Goal: Information Seeking & Learning: Learn about a topic

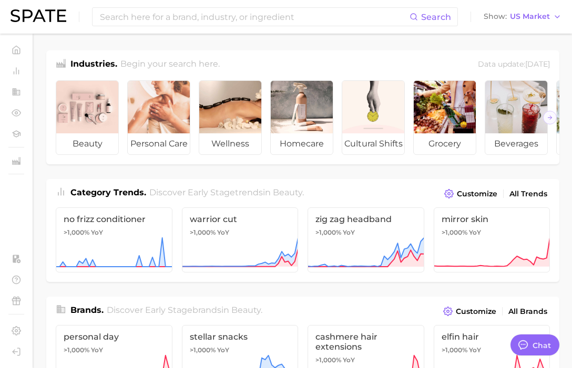
type textarea "x"
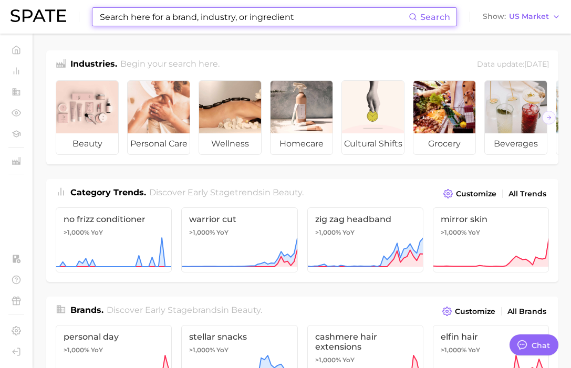
click at [327, 12] on input at bounding box center [254, 17] width 310 height 18
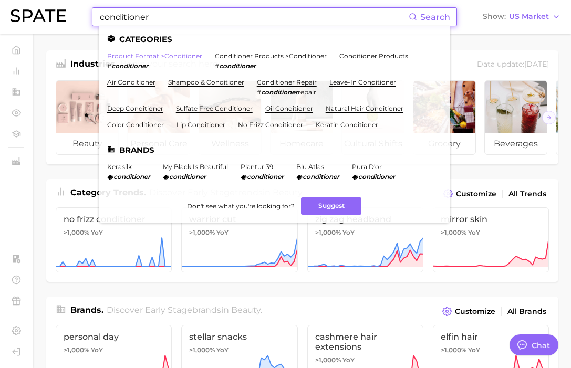
type input "conditioner"
click at [185, 59] on link "product format > conditioner" at bounding box center [154, 56] width 95 height 8
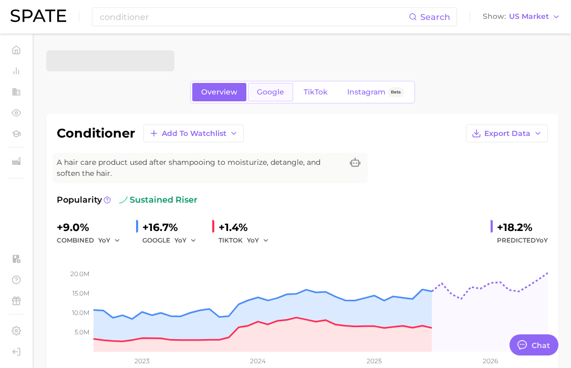
click at [277, 96] on link "Google" at bounding box center [270, 92] width 45 height 18
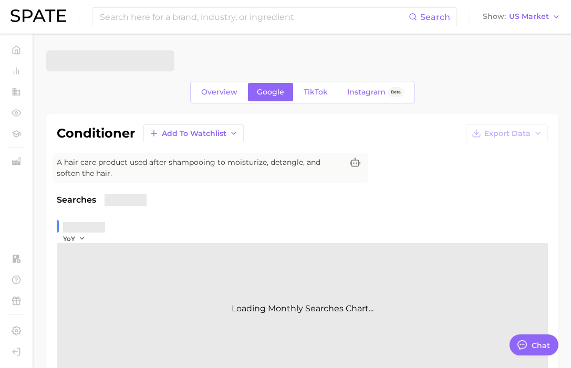
type textarea "x"
click at [230, 96] on span "Overview" at bounding box center [219, 92] width 36 height 9
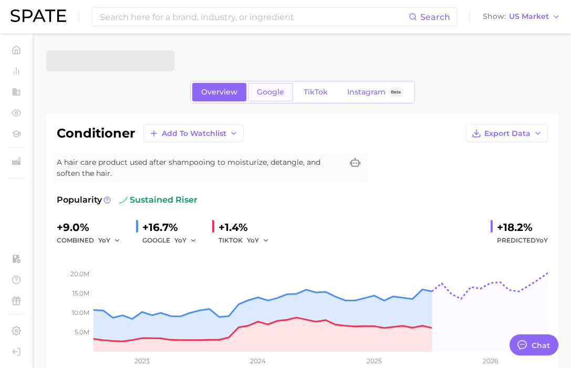
click at [270, 90] on span "Google" at bounding box center [270, 92] width 27 height 9
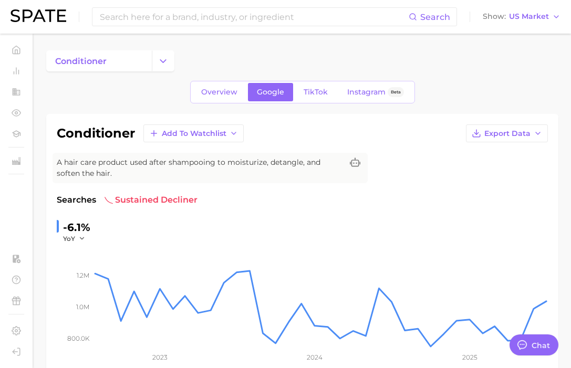
click at [234, 83] on link "Overview" at bounding box center [219, 92] width 54 height 18
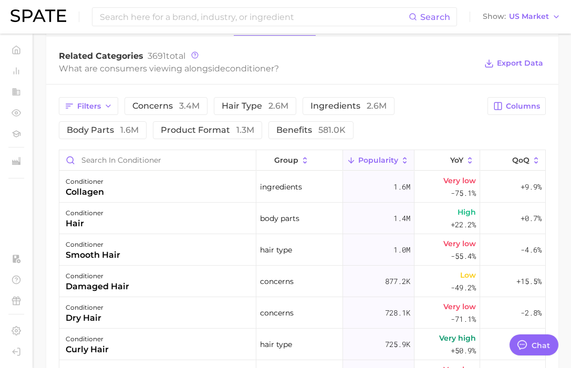
scroll to position [507, 0]
click at [111, 107] on icon "button" at bounding box center [108, 105] width 8 height 8
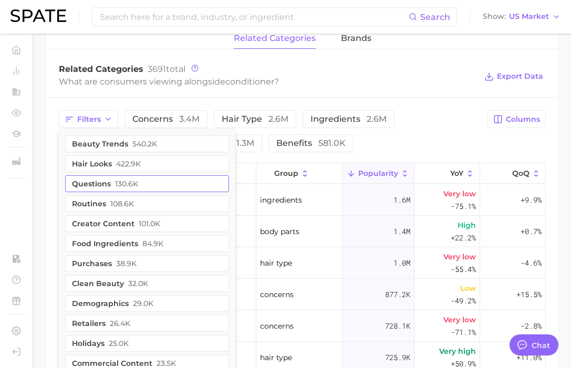
scroll to position [489, 0]
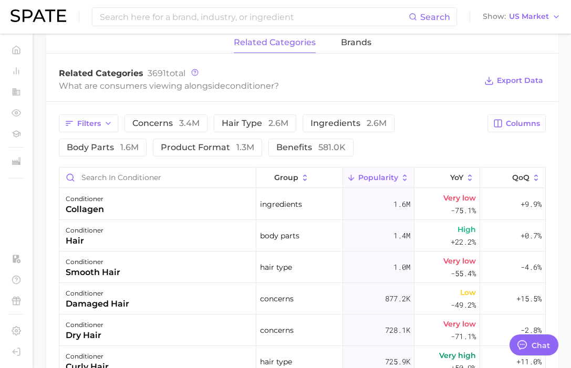
click at [327, 91] on div "What are consumers viewing alongside conditioner ?" at bounding box center [268, 86] width 418 height 14
click at [367, 41] on span "brands" at bounding box center [356, 42] width 30 height 9
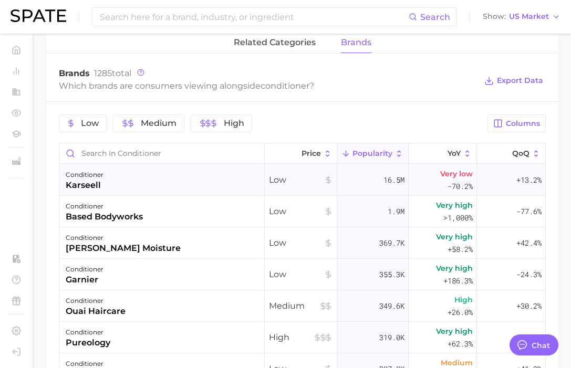
click at [214, 174] on div "conditioner karseell" at bounding box center [161, 180] width 205 height 32
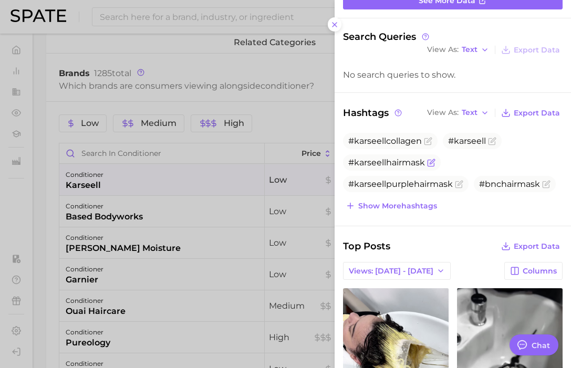
scroll to position [0, 0]
click at [412, 210] on span "Show more hashtags" at bounding box center [397, 206] width 79 height 9
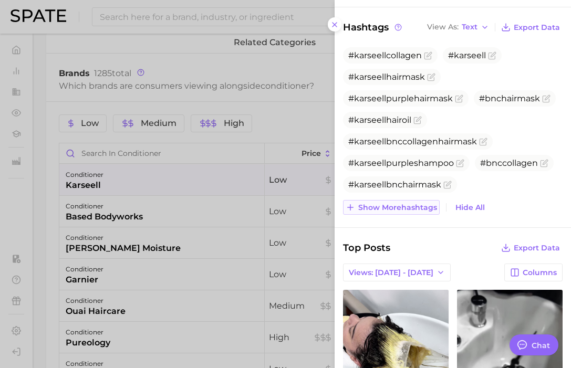
scroll to position [170, 0]
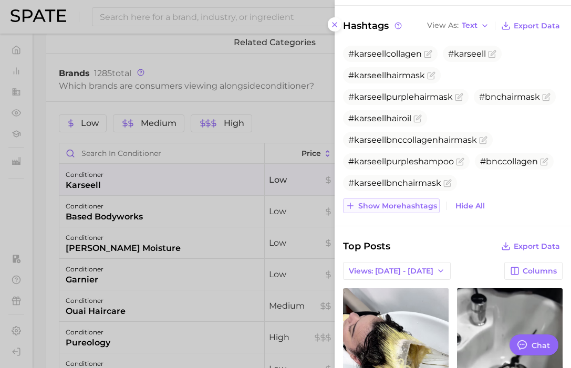
click at [412, 207] on span "Show more hashtags" at bounding box center [397, 206] width 79 height 9
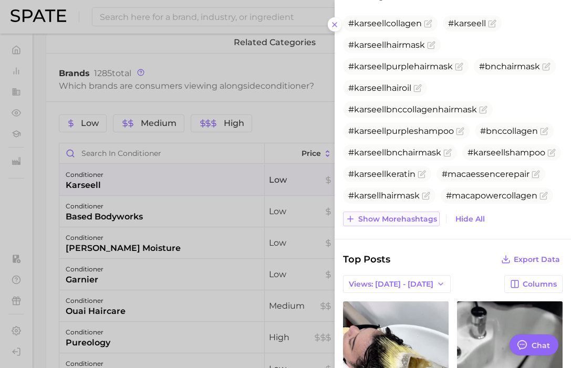
scroll to position [201, 0]
click at [409, 216] on span "Show more hashtags" at bounding box center [397, 218] width 79 height 9
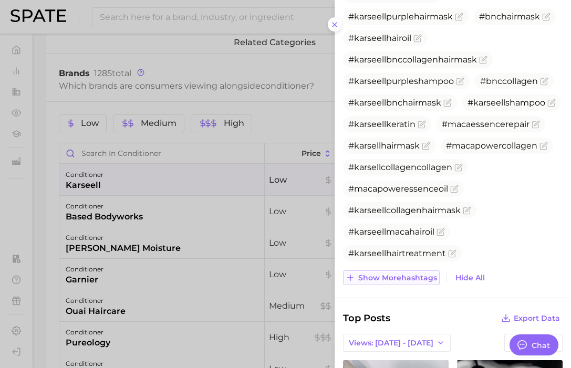
scroll to position [251, 0]
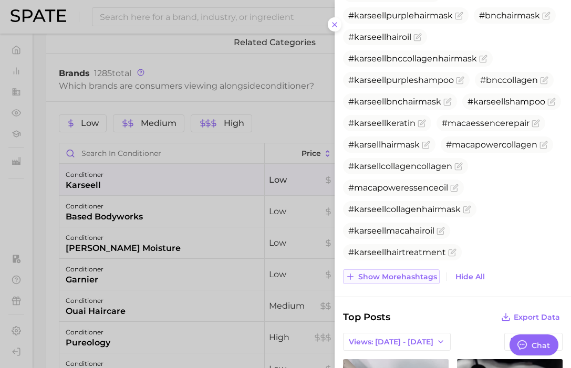
click at [393, 277] on span "Show more hashtags" at bounding box center [397, 277] width 79 height 9
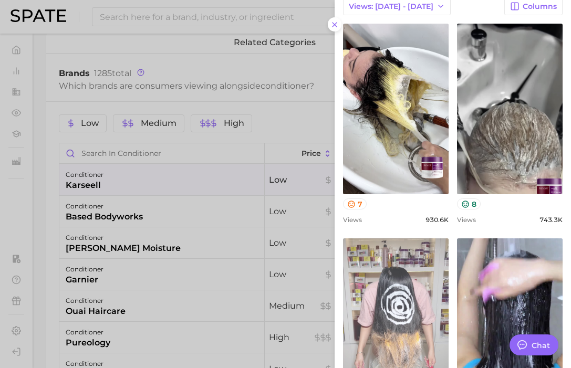
scroll to position [669, 0]
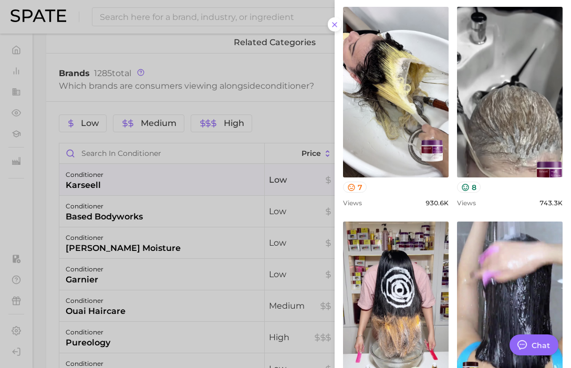
click at [257, 173] on div at bounding box center [285, 184] width 571 height 368
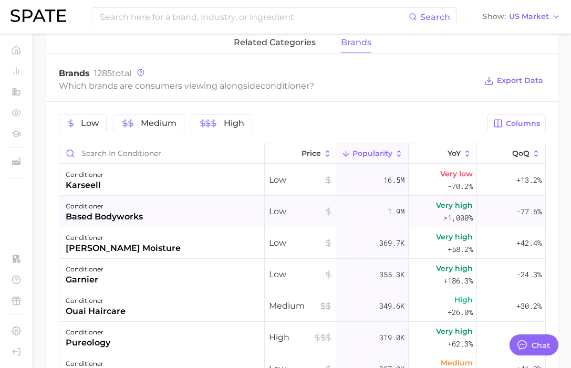
click at [205, 210] on div "conditioner based bodyworks" at bounding box center [161, 212] width 205 height 32
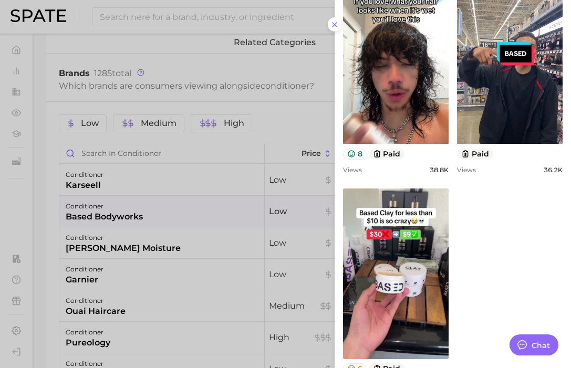
scroll to position [674, 0]
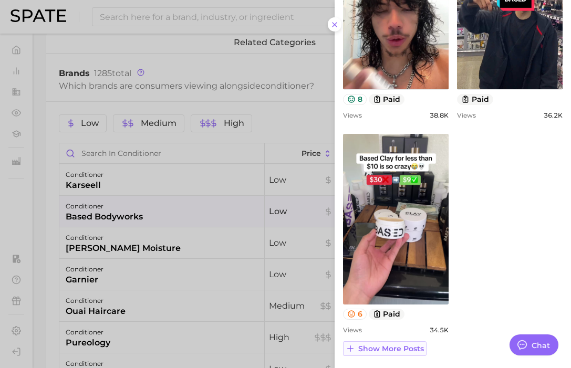
click at [380, 349] on span "Show more posts" at bounding box center [391, 349] width 66 height 9
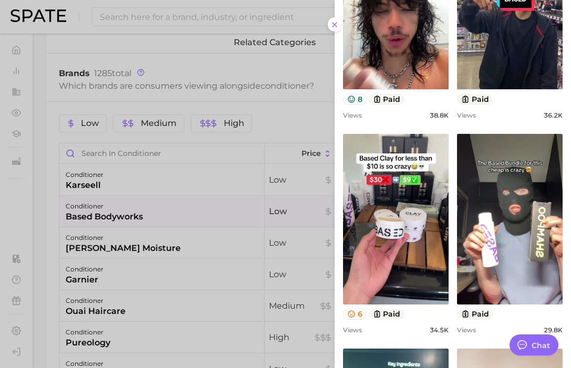
scroll to position [0, 0]
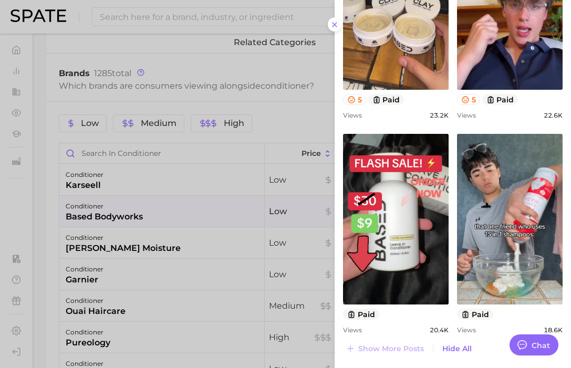
click at [239, 56] on div at bounding box center [285, 184] width 571 height 368
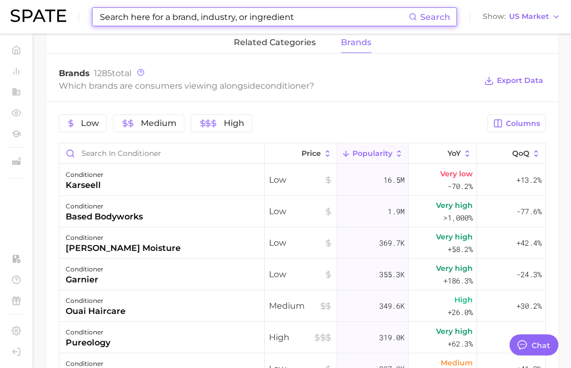
click at [248, 25] on input at bounding box center [254, 17] width 310 height 18
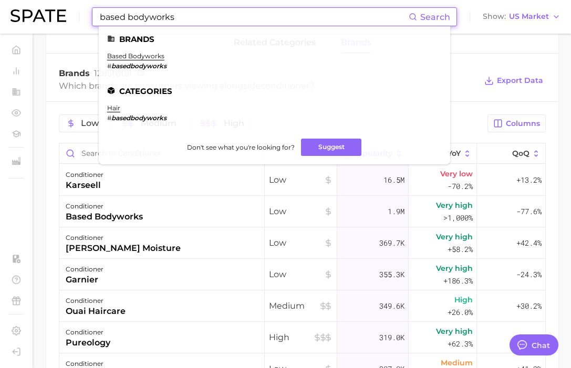
type input "based bodyworks"
click at [143, 57] on link "based bodyworks" at bounding box center [135, 56] width 57 height 8
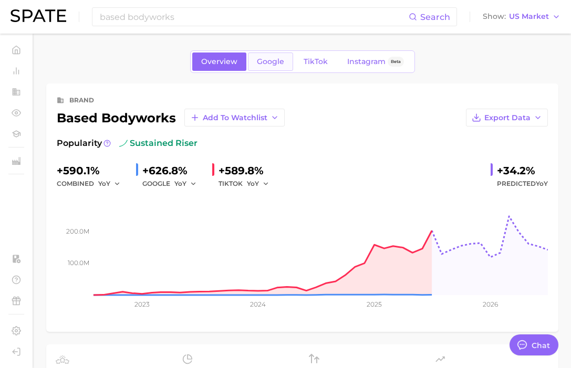
click at [266, 56] on link "Google" at bounding box center [270, 62] width 45 height 18
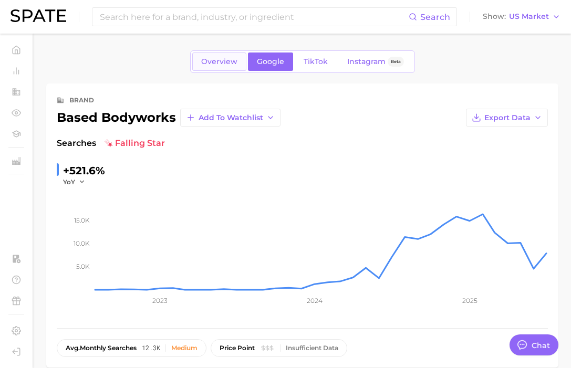
click at [243, 53] on link "Overview" at bounding box center [219, 62] width 54 height 18
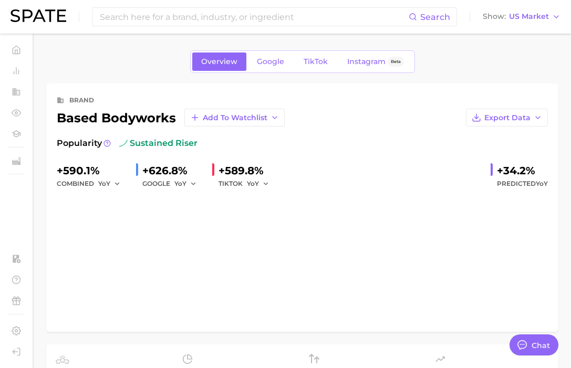
type input "based bodyworks"
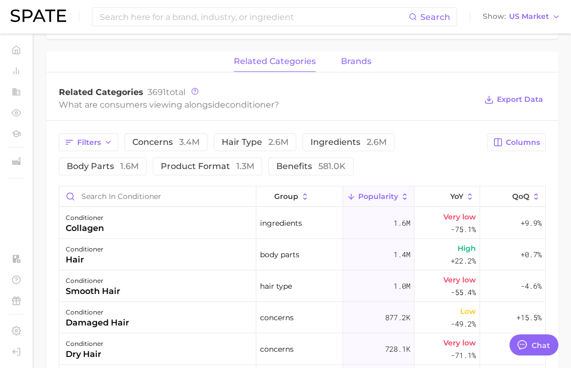
click at [350, 64] on span "brands" at bounding box center [356, 61] width 30 height 9
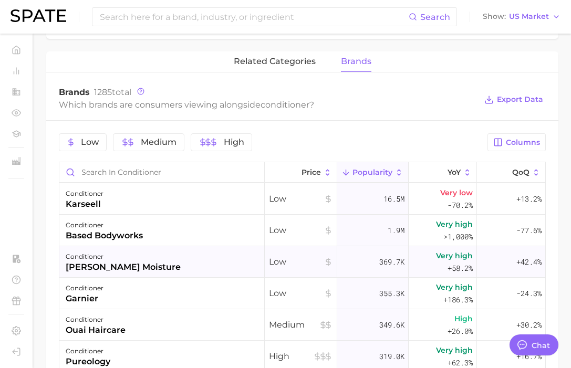
click at [158, 250] on div "conditioner shea moisture" at bounding box center [161, 262] width 205 height 32
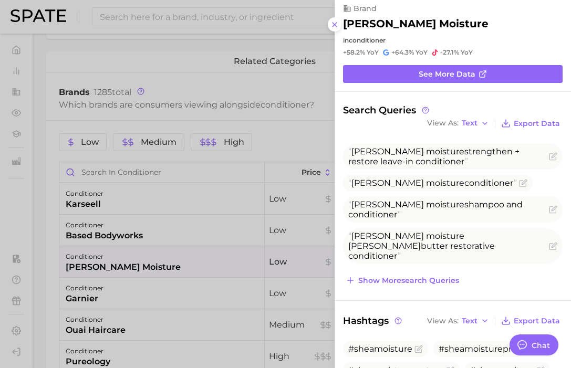
type textarea "x"
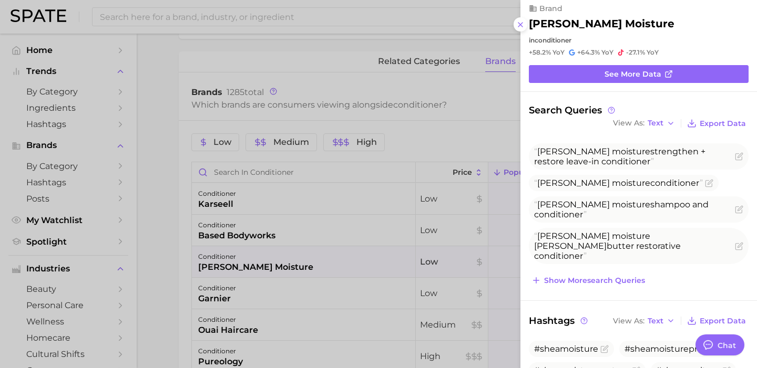
click at [319, 243] on div at bounding box center [378, 184] width 757 height 368
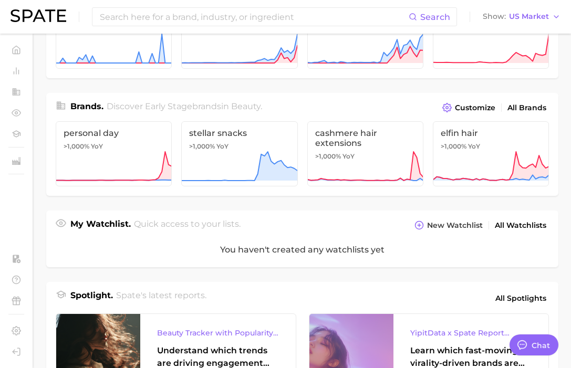
scroll to position [201, 0]
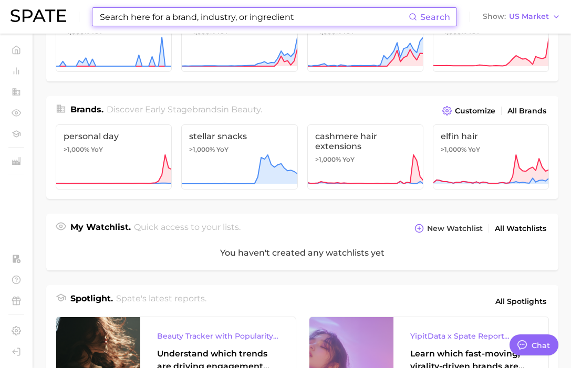
click at [250, 16] on input at bounding box center [254, 17] width 310 height 18
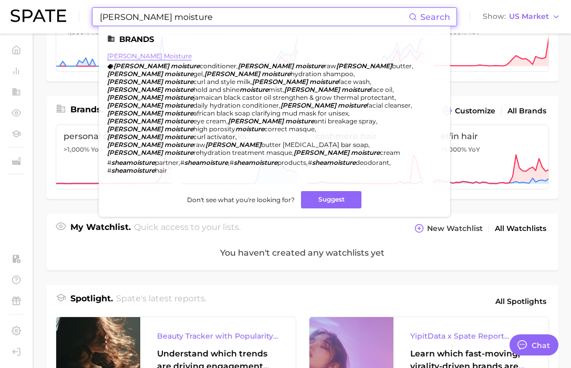
type input "[PERSON_NAME] moisture"
click at [123, 58] on link "[PERSON_NAME] moisture" at bounding box center [149, 56] width 85 height 8
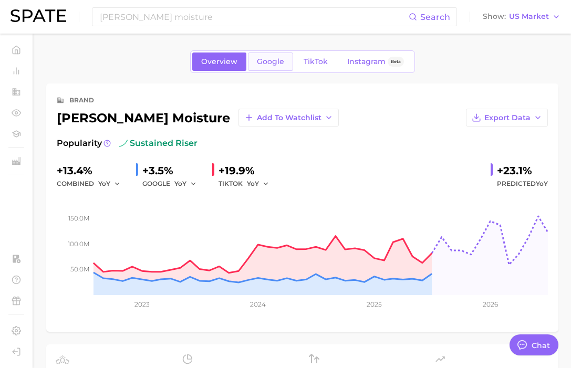
click at [278, 60] on span "Google" at bounding box center [270, 61] width 27 height 9
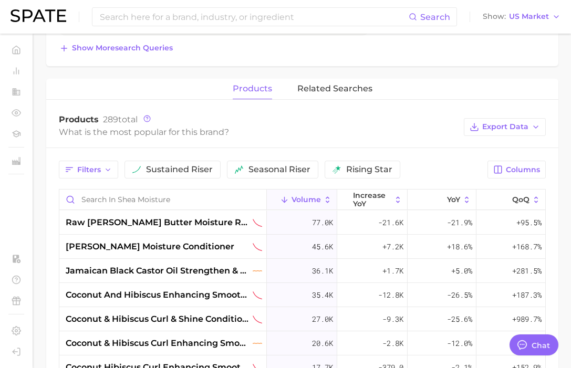
scroll to position [417, 0]
click at [173, 244] on span "[PERSON_NAME] moisture conditioner" at bounding box center [150, 246] width 169 height 13
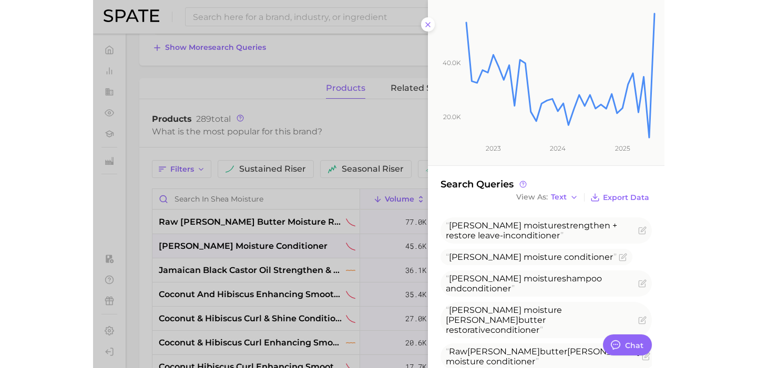
scroll to position [212, 0]
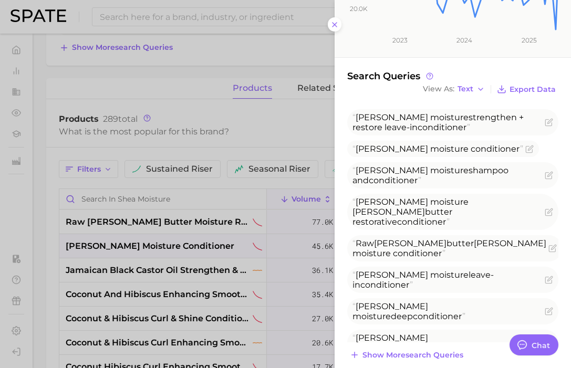
click at [269, 238] on div at bounding box center [285, 184] width 571 height 368
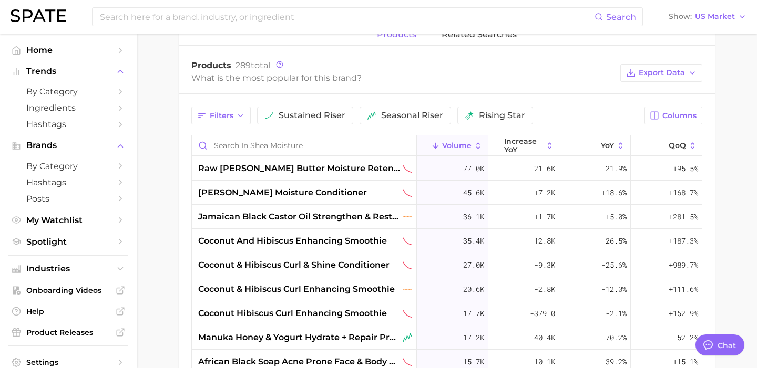
scroll to position [472, 0]
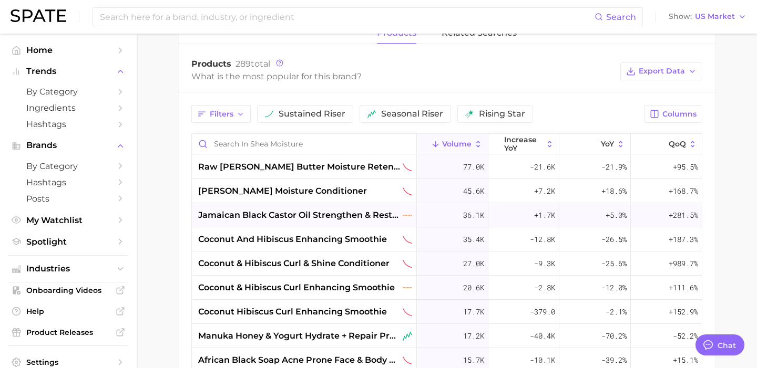
click at [300, 205] on div "jamaican black castor oil strengthen & restore shampoo" at bounding box center [304, 215] width 225 height 24
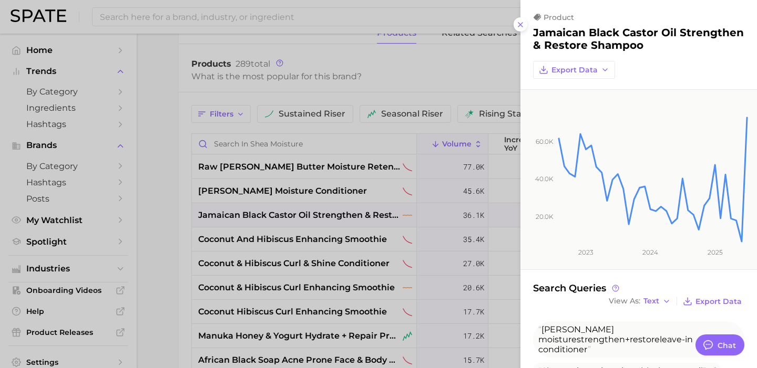
click at [299, 226] on div at bounding box center [378, 184] width 757 height 368
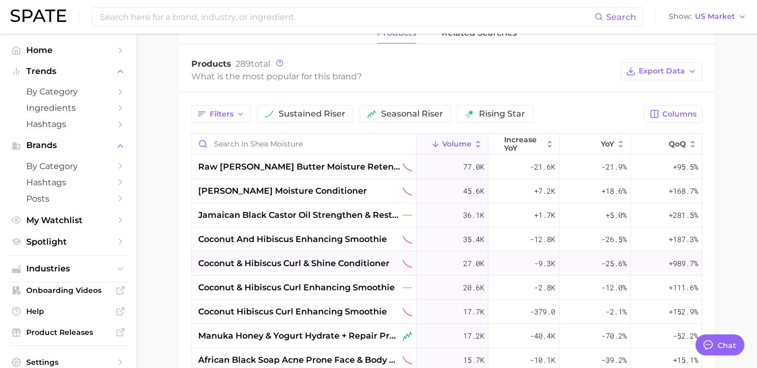
click at [301, 262] on span "coconut & hibiscus curl & shine conditioner" at bounding box center [293, 263] width 191 height 13
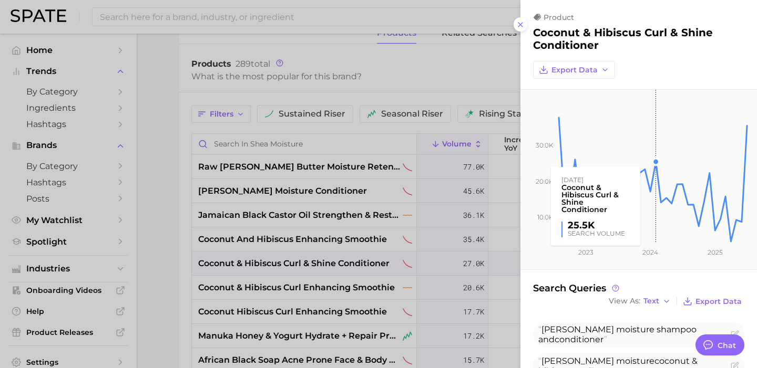
scroll to position [236, 0]
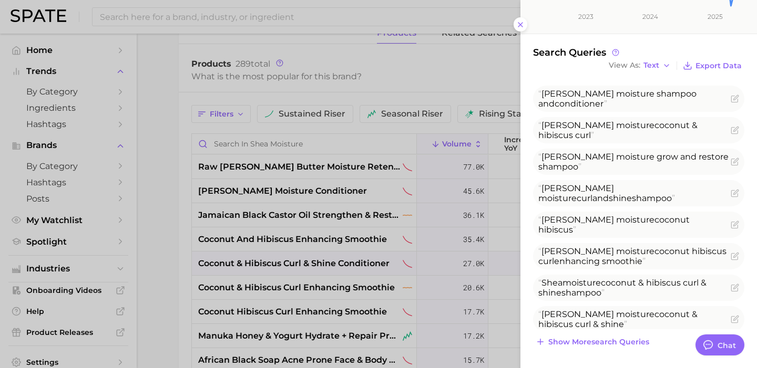
click at [337, 198] on div at bounding box center [378, 184] width 757 height 368
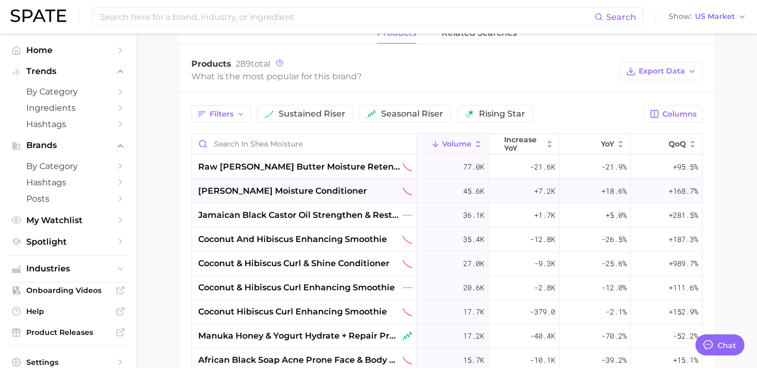
click at [275, 196] on span "[PERSON_NAME] moisture conditioner" at bounding box center [282, 191] width 169 height 13
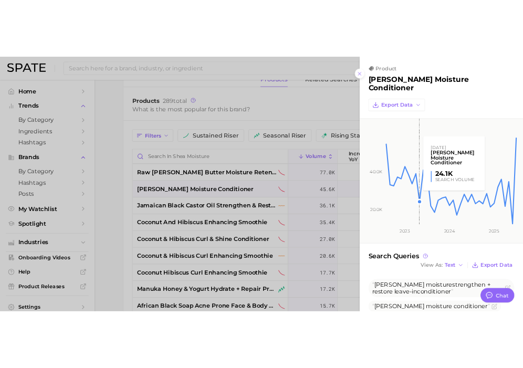
scroll to position [212, 0]
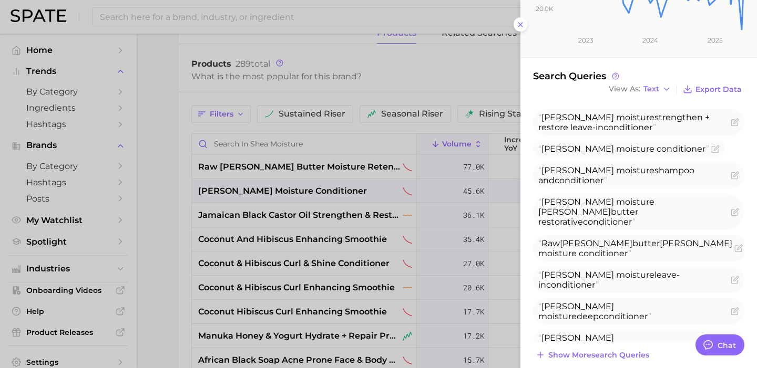
click at [328, 198] on div at bounding box center [378, 184] width 757 height 368
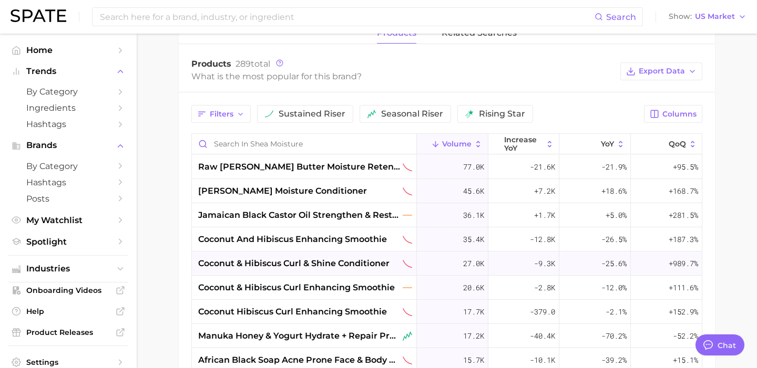
click at [324, 260] on span "coconut & hibiscus curl & shine conditioner" at bounding box center [293, 263] width 191 height 13
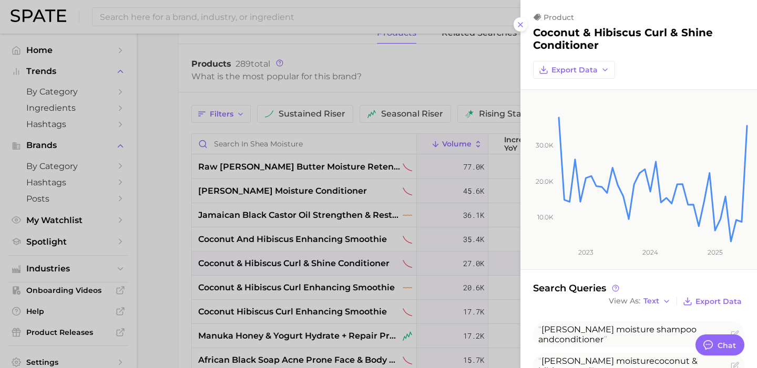
type textarea "x"
